Goal: Check status: Check status

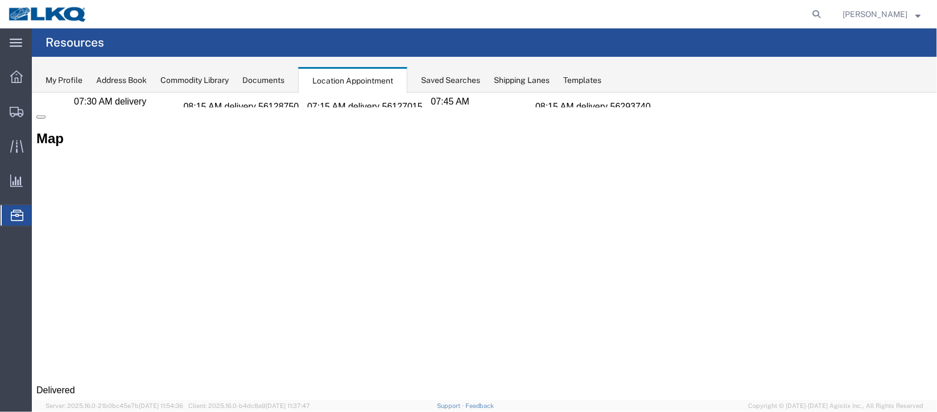
scroll to position [426, 0]
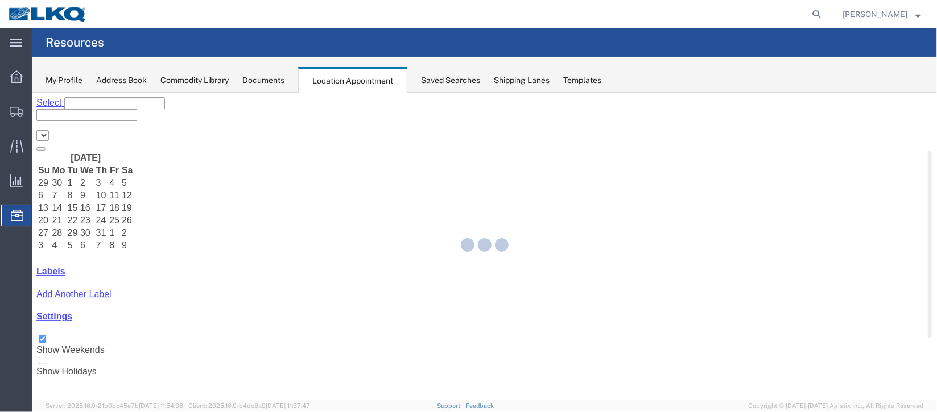
select select "27634"
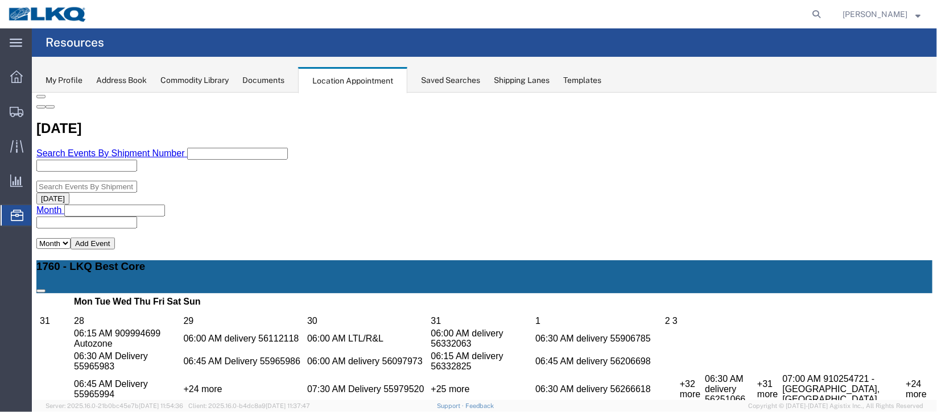
scroll to position [426, 0]
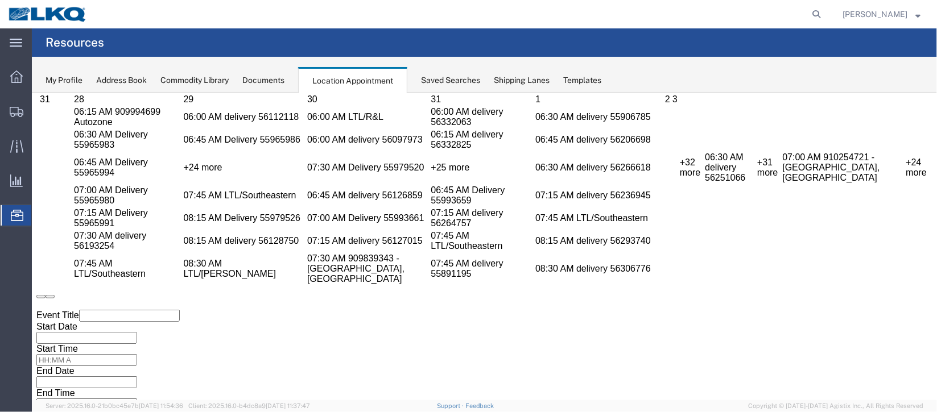
scroll to position [511, 0]
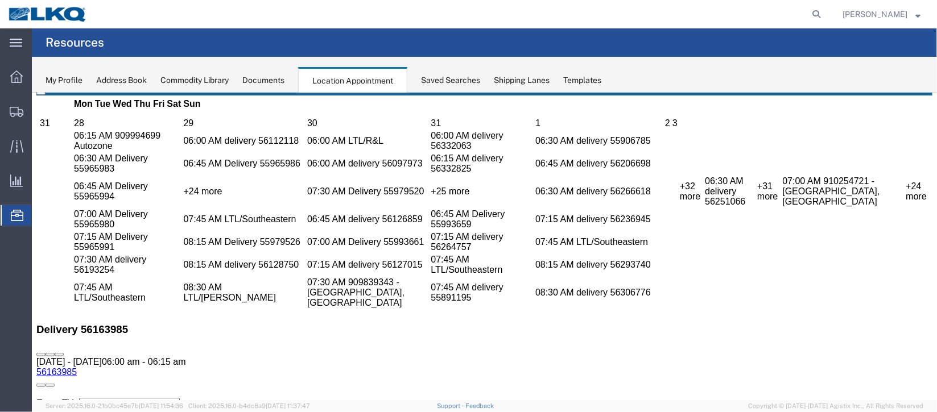
click at [76, 367] on link "56163985" at bounding box center [56, 372] width 40 height 10
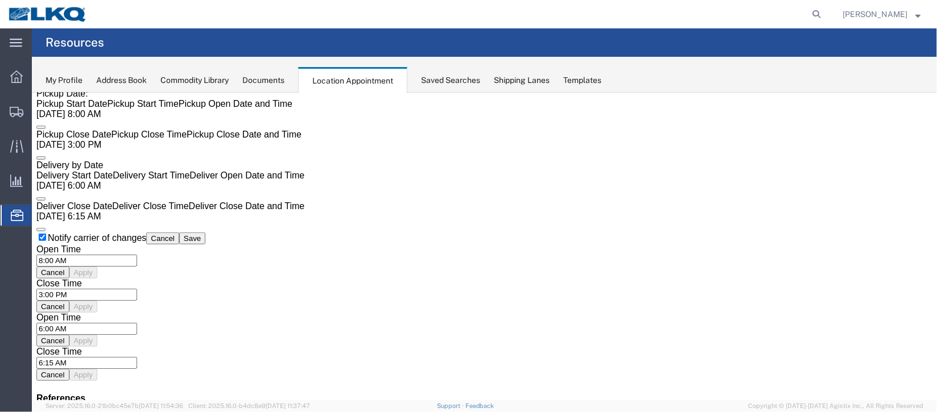
scroll to position [0, 0]
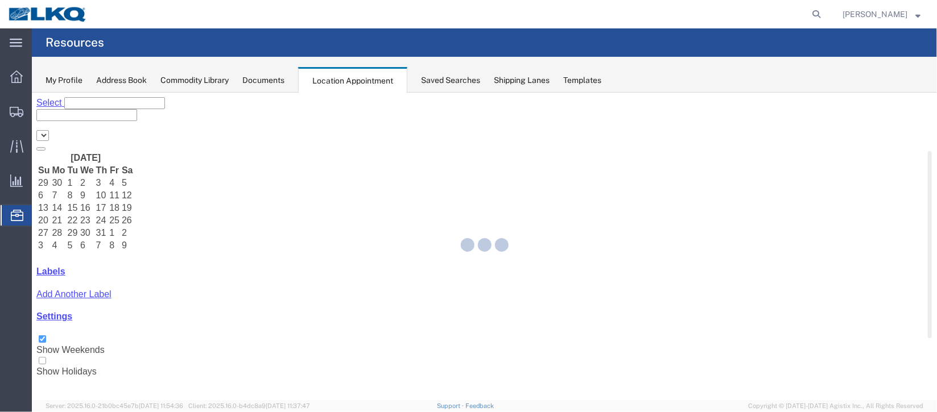
select select "27634"
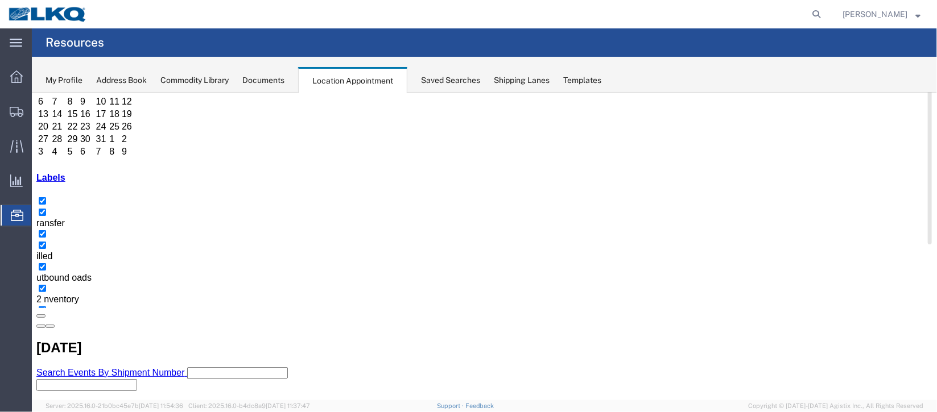
scroll to position [97, 0]
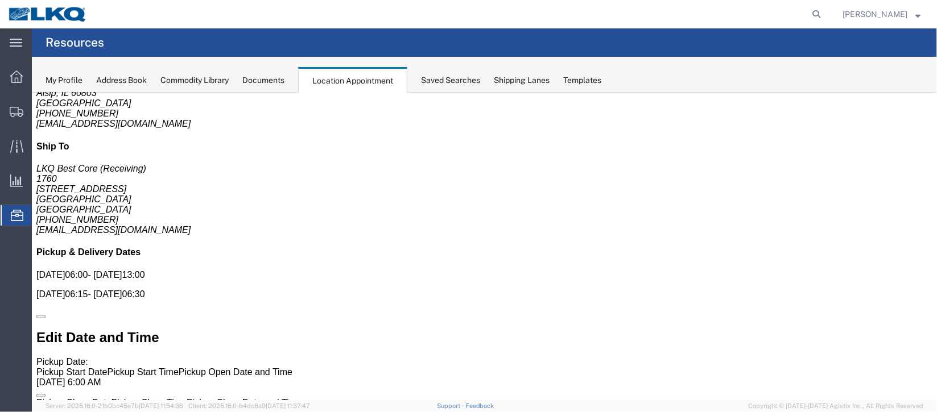
scroll to position [0, 0]
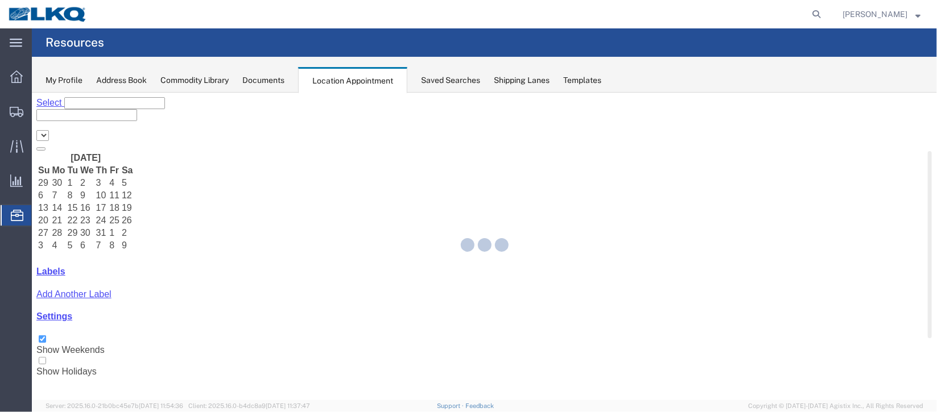
select select "27634"
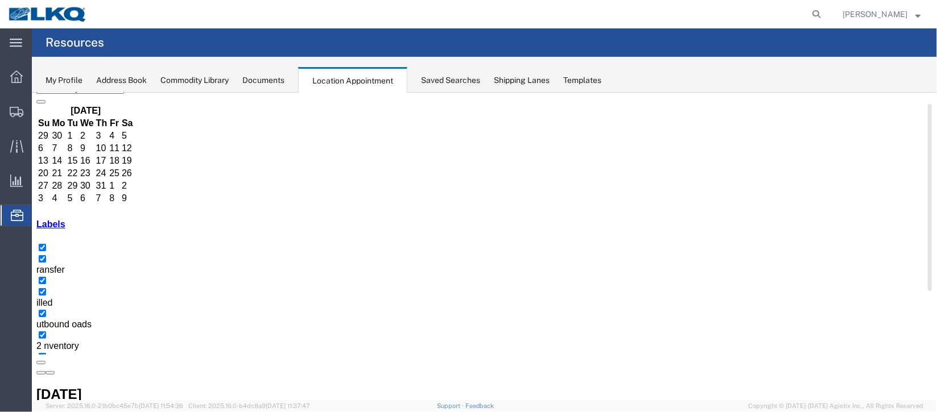
scroll to position [170, 0]
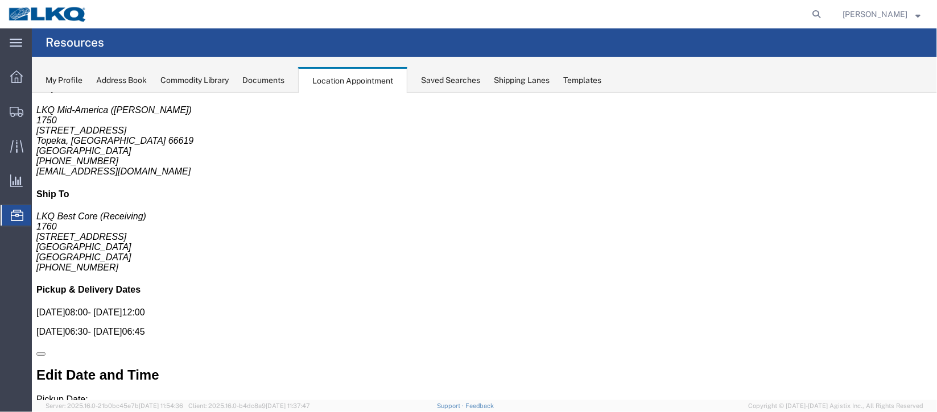
scroll to position [0, 0]
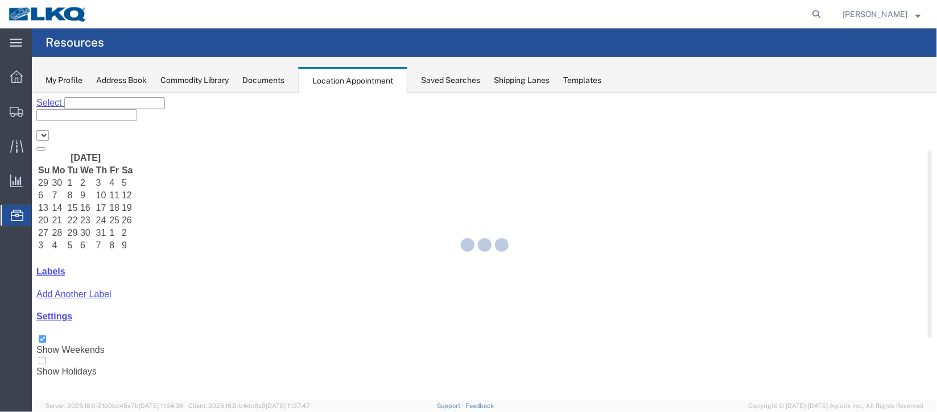
select select "27634"
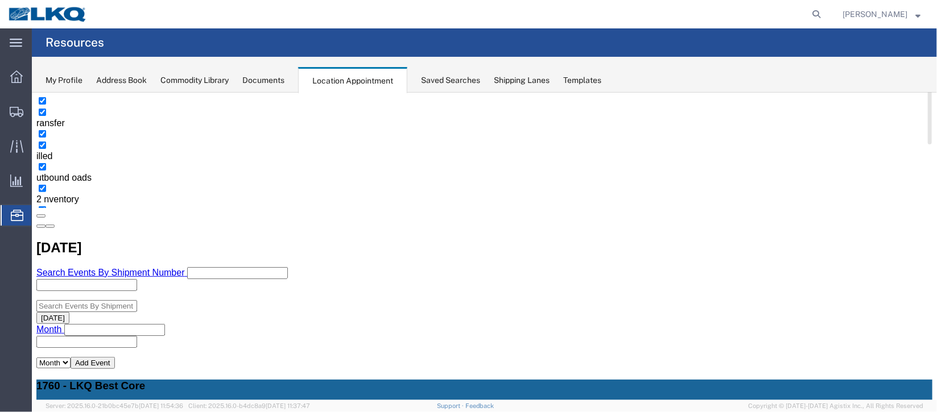
scroll to position [170, 0]
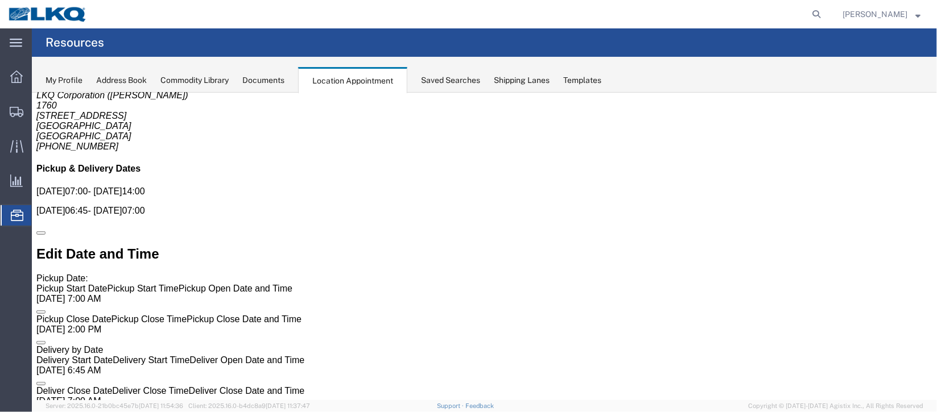
scroll to position [0, 0]
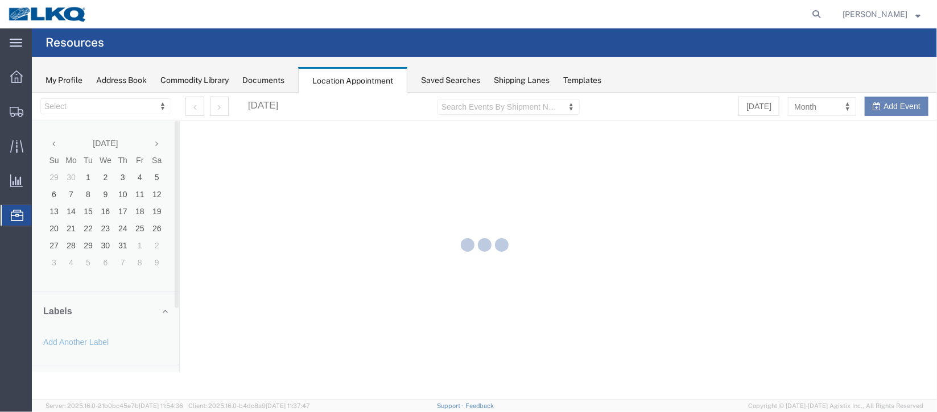
select select "27634"
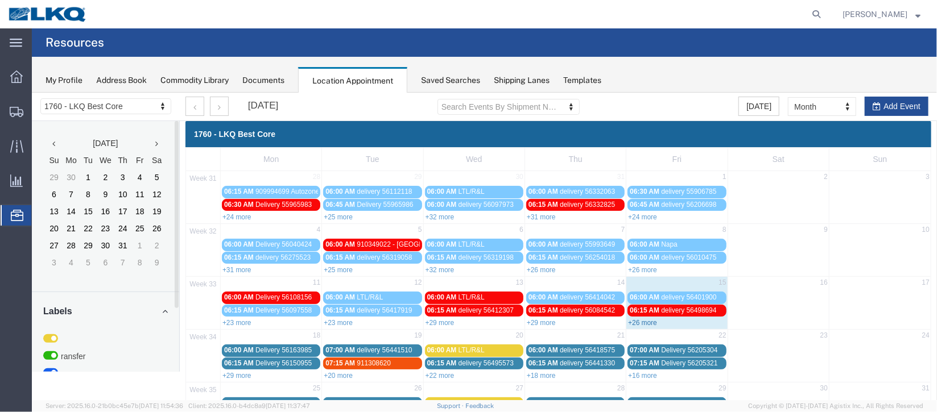
click at [644, 324] on link "+26 more" at bounding box center [641, 323] width 29 height 8
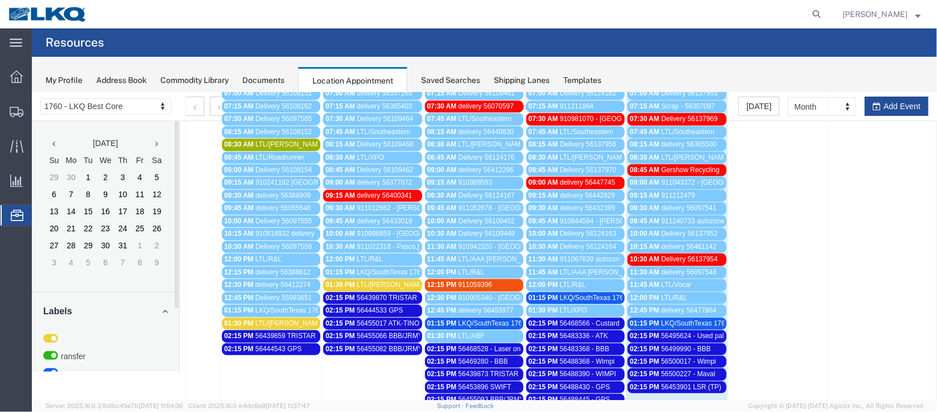
scroll to position [462, 0]
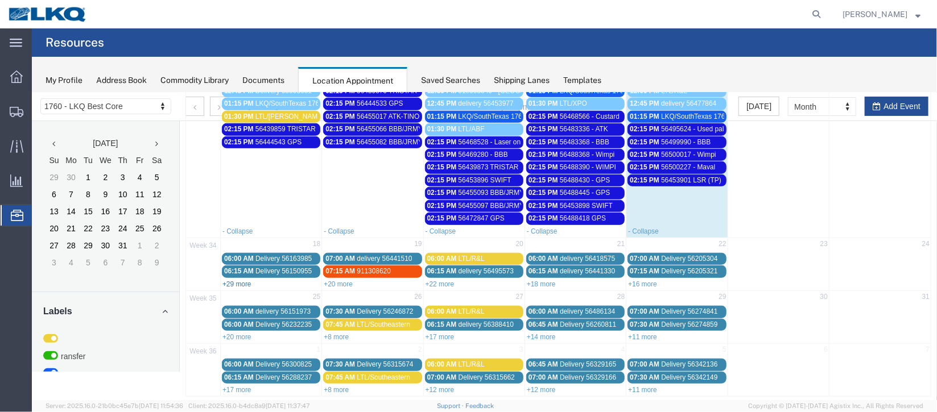
click at [236, 280] on link "+29 more" at bounding box center [236, 284] width 29 height 8
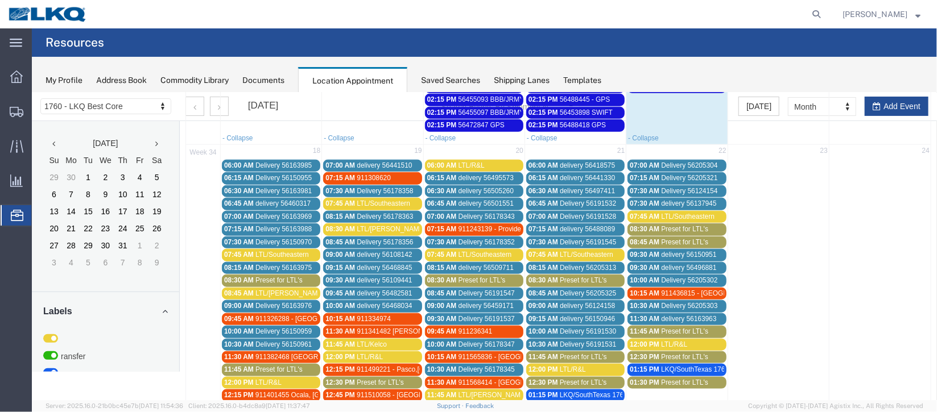
scroll to position [633, 0]
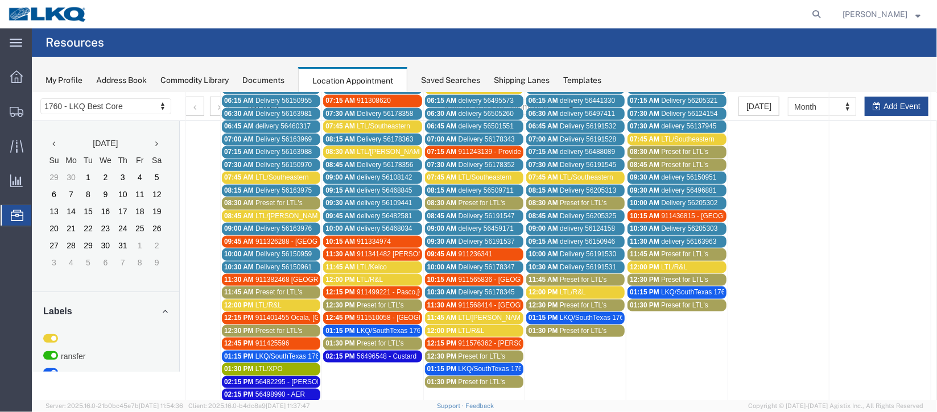
click at [259, 135] on span "Delivery 56163969" at bounding box center [283, 139] width 56 height 8
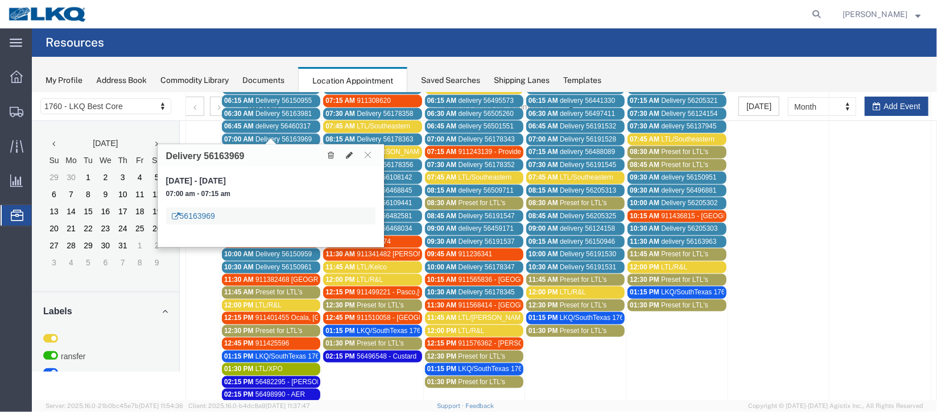
click at [184, 216] on link "56163969" at bounding box center [192, 215] width 43 height 11
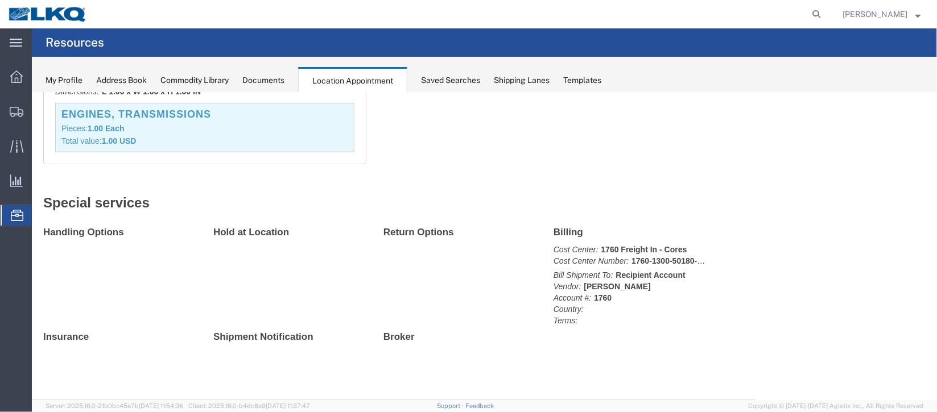
scroll to position [0, 0]
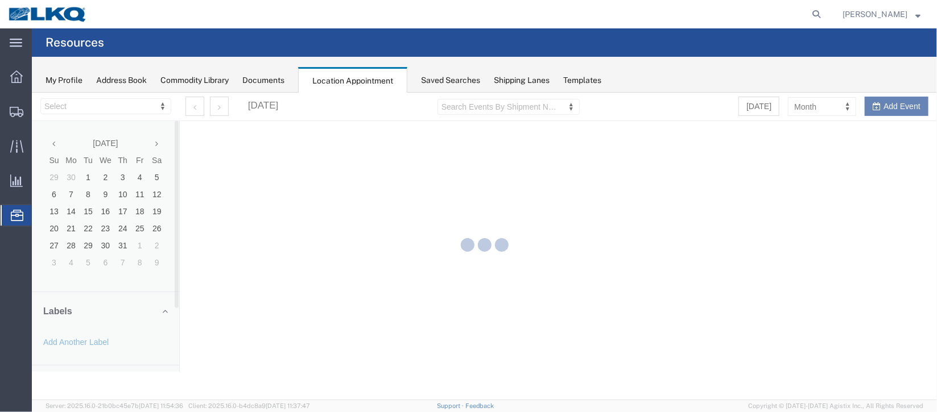
select select "27634"
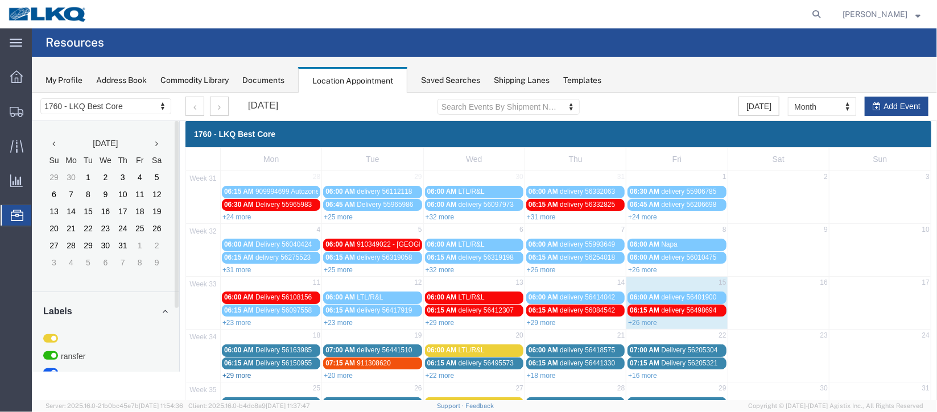
click at [236, 371] on link "+29 more" at bounding box center [236, 375] width 29 height 8
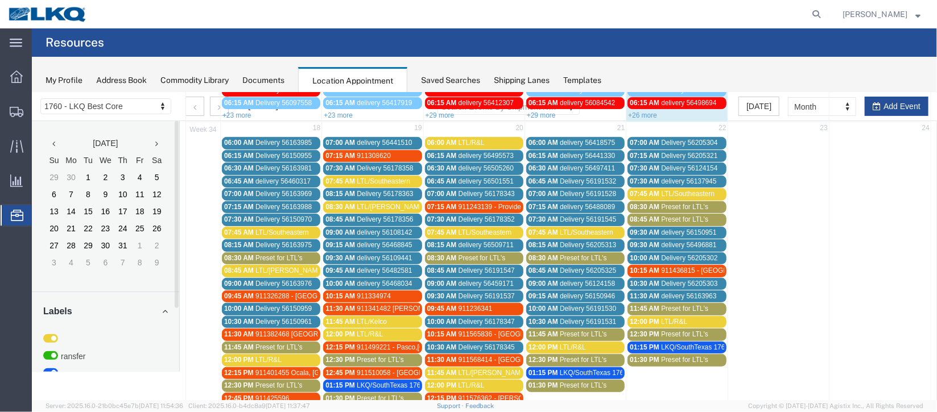
scroll to position [255, 0]
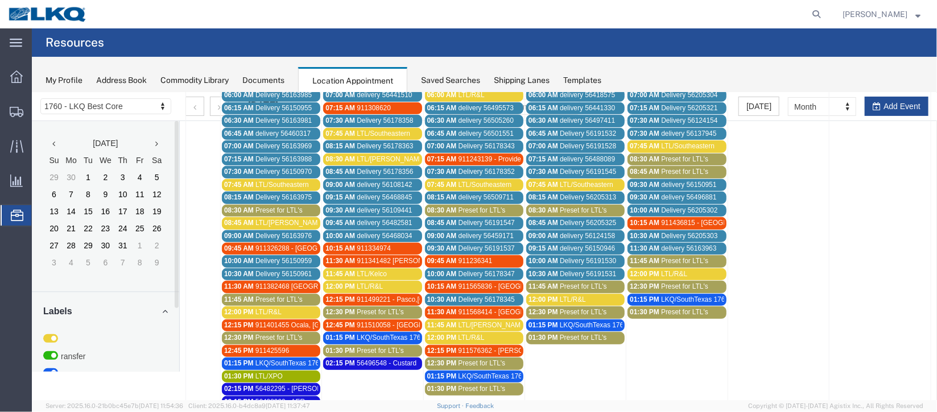
click at [252, 155] on span "07:15 AM" at bounding box center [239, 159] width 30 height 8
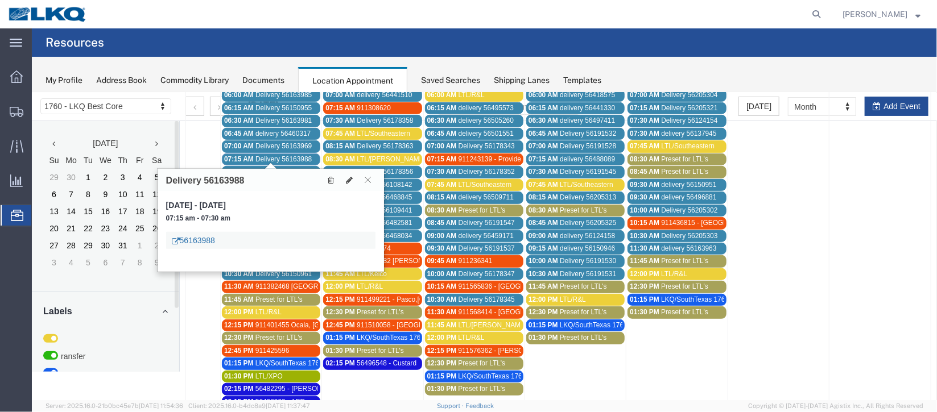
click at [184, 240] on link "56163988" at bounding box center [192, 239] width 43 height 11
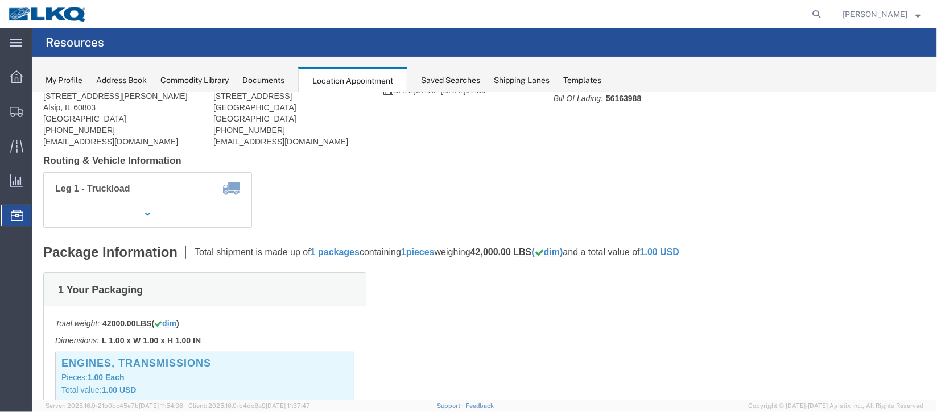
scroll to position [0, 0]
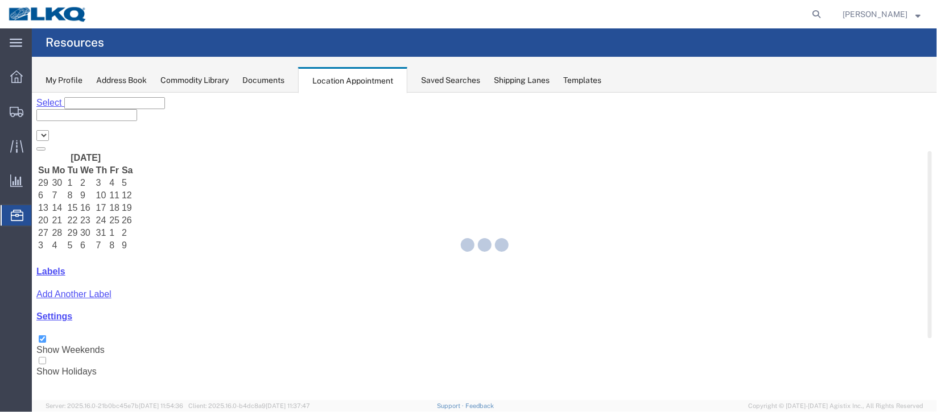
select select "27634"
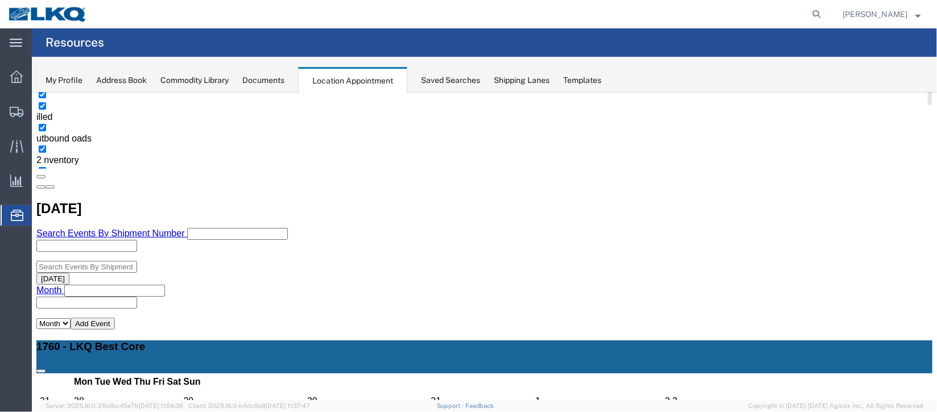
scroll to position [255, 0]
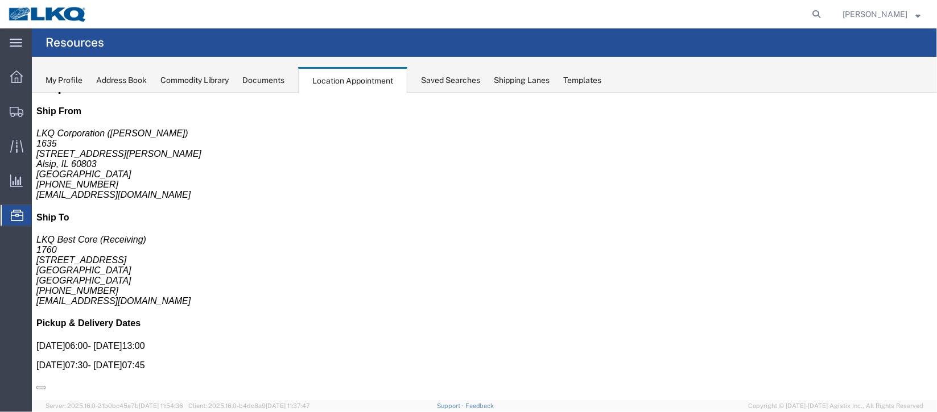
scroll to position [0, 0]
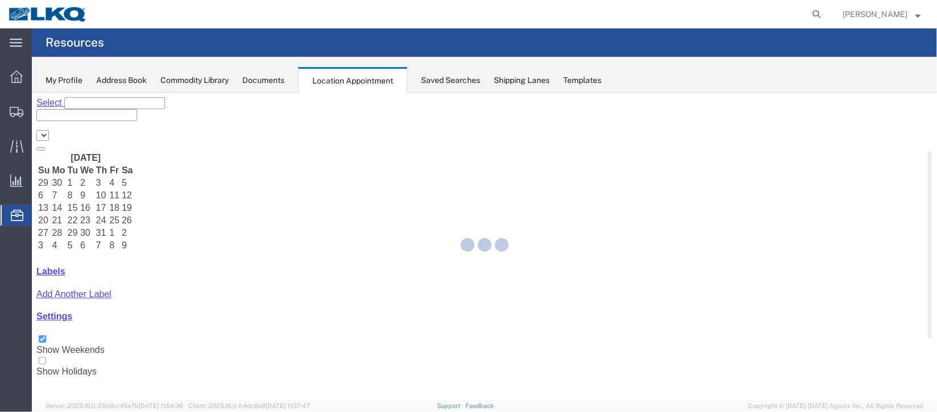
select select "27634"
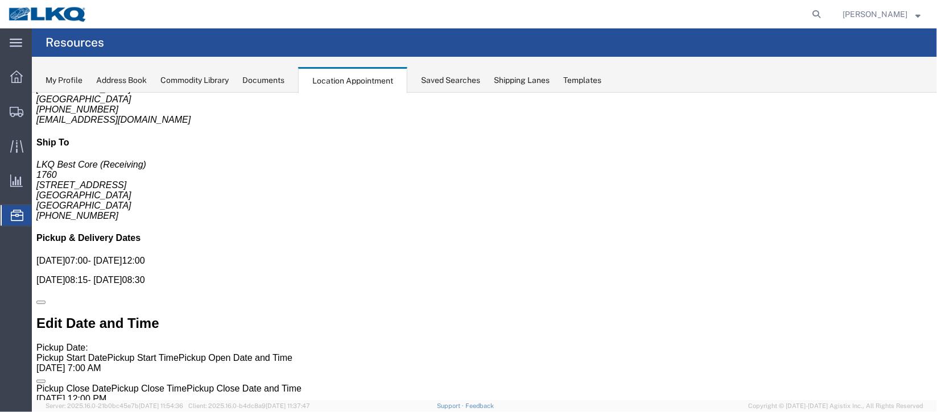
scroll to position [0, 0]
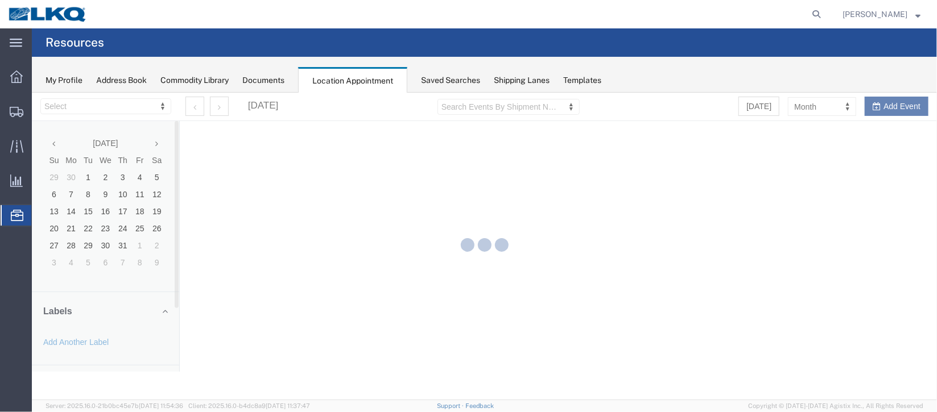
select select "27634"
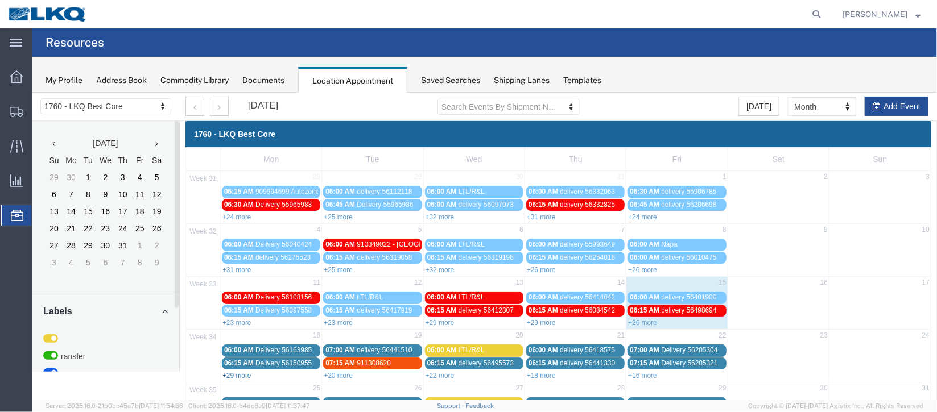
click at [237, 371] on link "+29 more" at bounding box center [236, 375] width 29 height 8
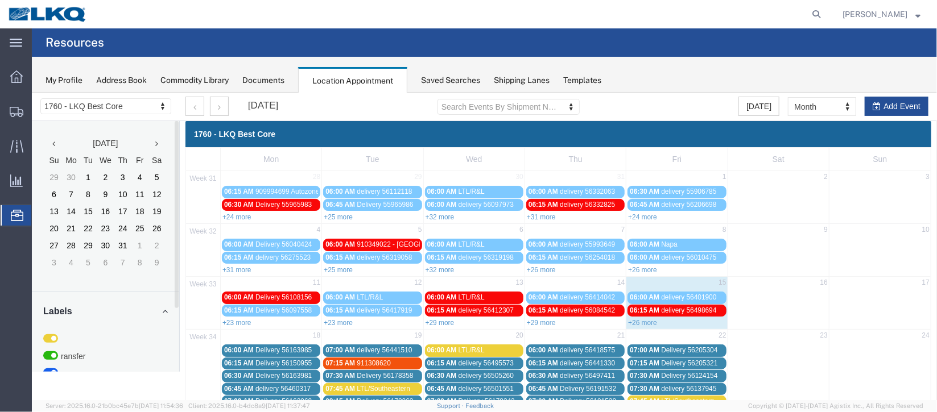
scroll to position [341, 0]
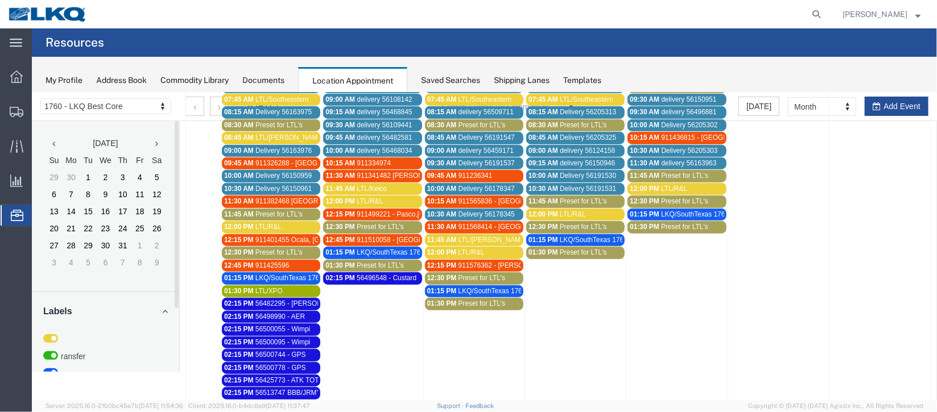
click at [264, 146] on span "Delivery 56163976" at bounding box center [283, 150] width 56 height 8
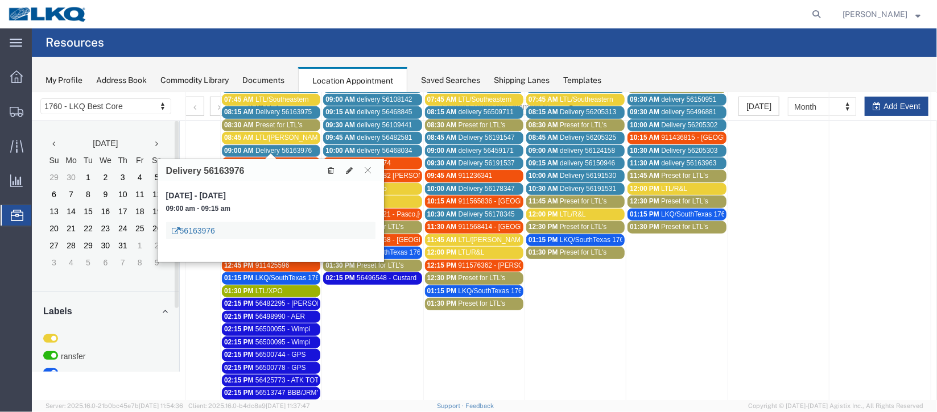
click at [196, 227] on link "56163976" at bounding box center [192, 230] width 43 height 11
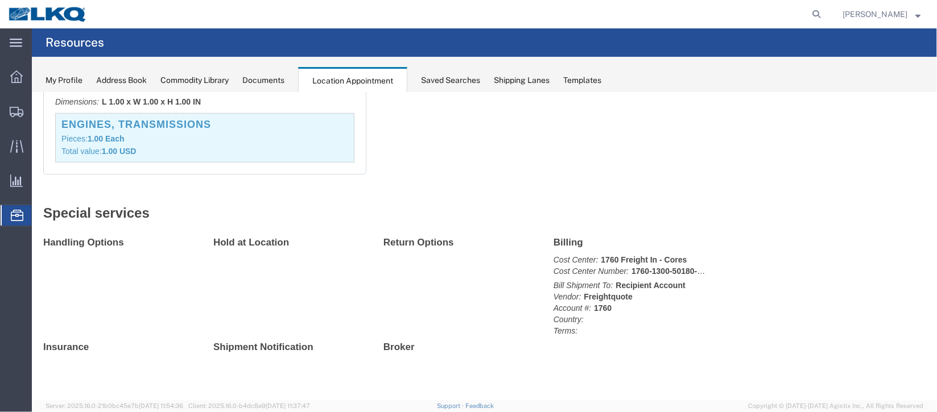
scroll to position [0, 0]
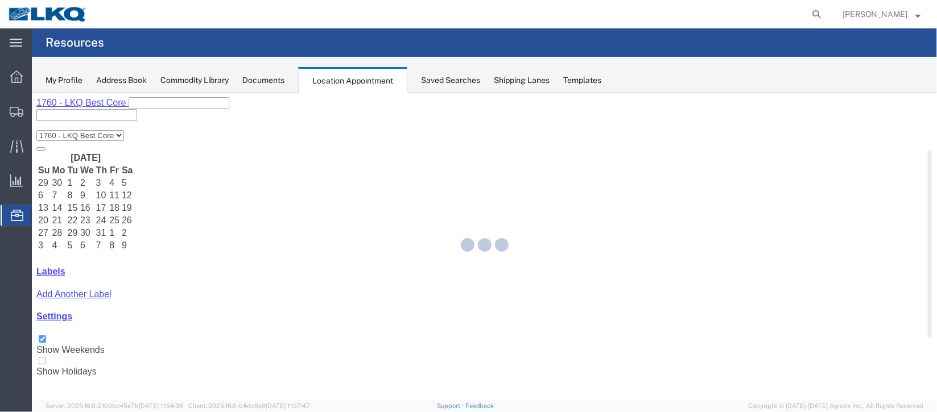
select select "27634"
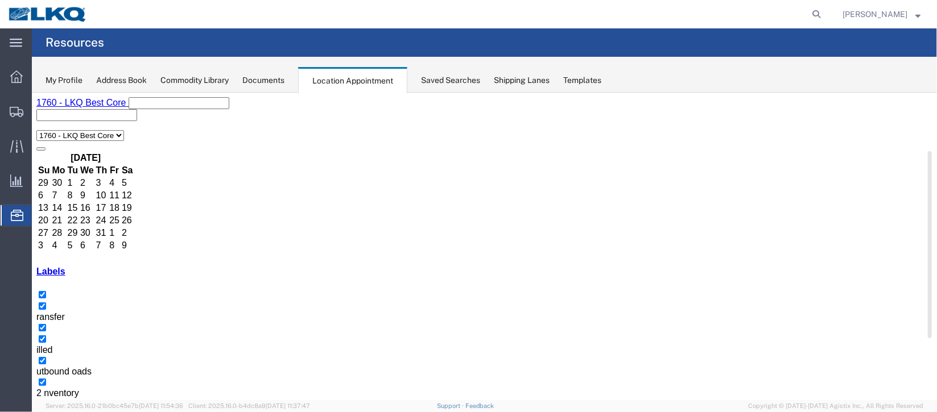
scroll to position [97, 0]
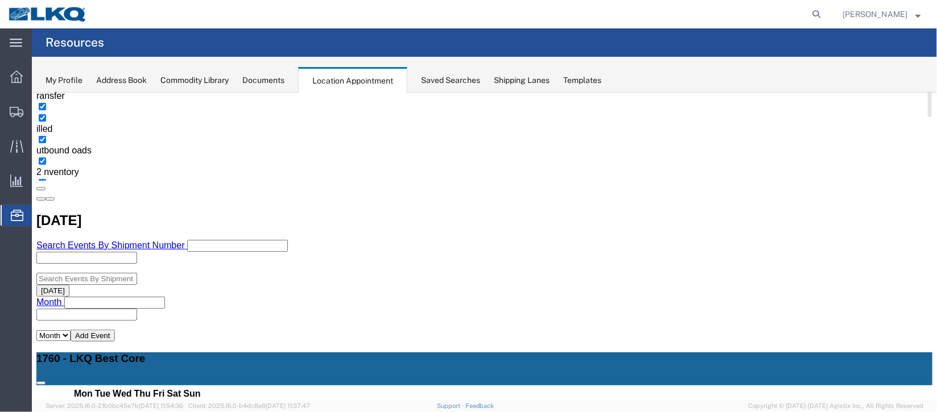
scroll to position [182, 0]
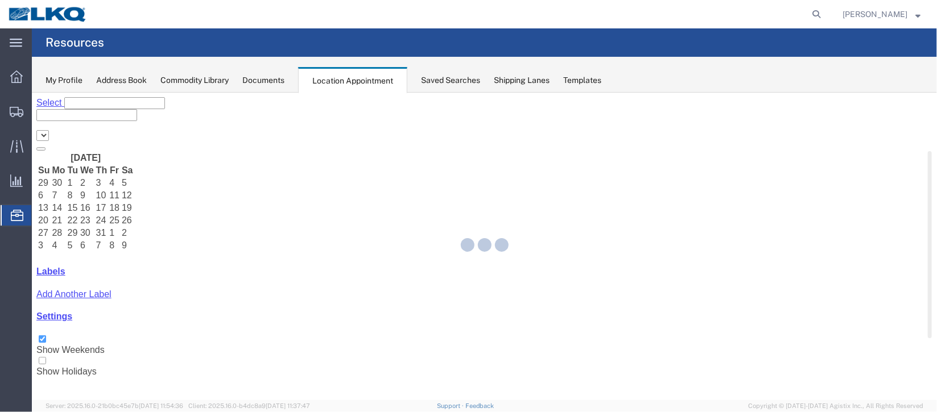
select select "27634"
